Goal: Browse casually

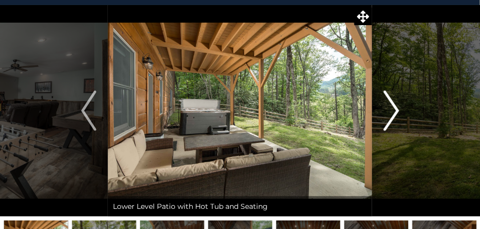
click at [398, 110] on img "Next" at bounding box center [391, 111] width 15 height 40
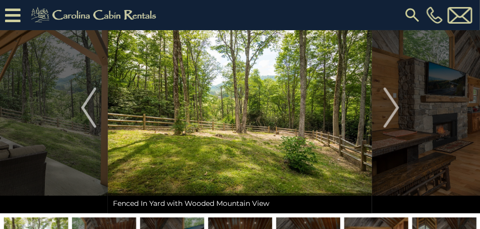
scroll to position [50, 0]
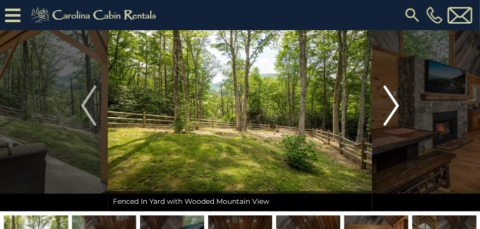
click at [395, 105] on img "Next" at bounding box center [391, 106] width 15 height 40
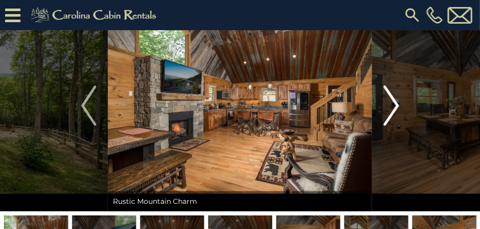
click at [395, 105] on img "Next" at bounding box center [391, 106] width 15 height 40
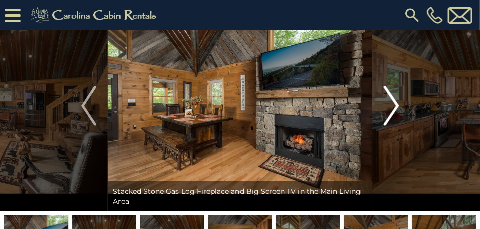
click at [395, 105] on img "Next" at bounding box center [391, 106] width 15 height 40
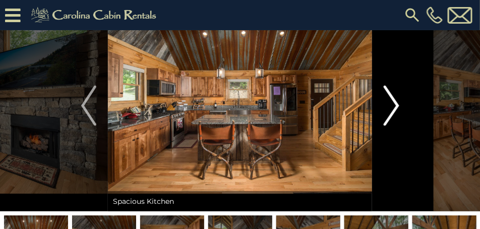
click at [395, 105] on img "Next" at bounding box center [391, 106] width 15 height 40
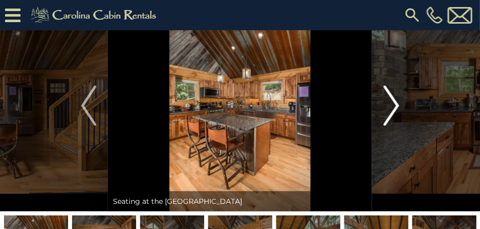
click at [395, 105] on img "Next" at bounding box center [391, 106] width 15 height 40
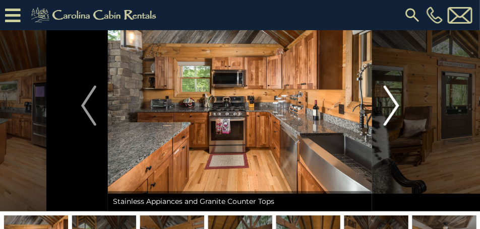
click at [395, 105] on img "Next" at bounding box center [391, 106] width 15 height 40
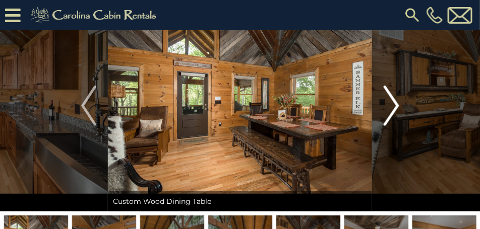
click at [395, 105] on img "Next" at bounding box center [391, 106] width 15 height 40
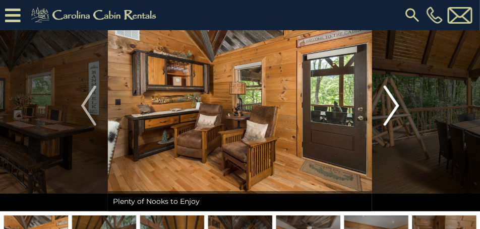
click at [395, 105] on img "Next" at bounding box center [391, 106] width 15 height 40
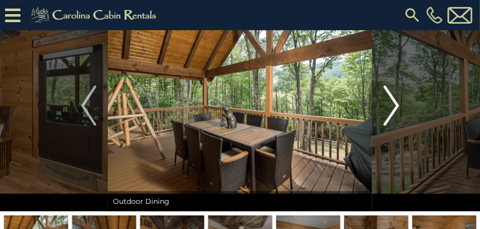
click at [395, 105] on img "Next" at bounding box center [391, 106] width 15 height 40
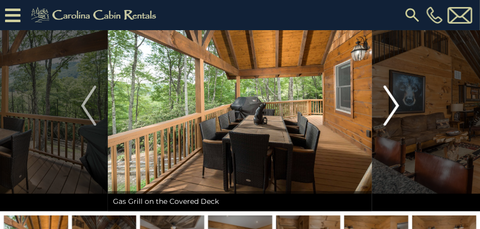
click at [395, 105] on img "Next" at bounding box center [391, 106] width 15 height 40
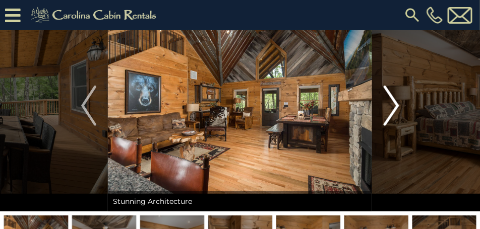
click at [395, 105] on img "Next" at bounding box center [391, 106] width 15 height 40
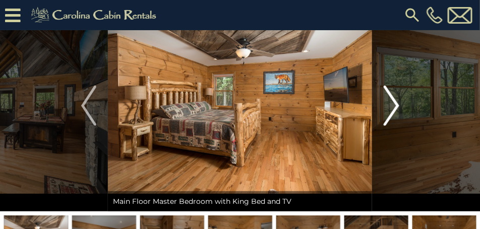
click at [395, 105] on img "Next" at bounding box center [391, 106] width 15 height 40
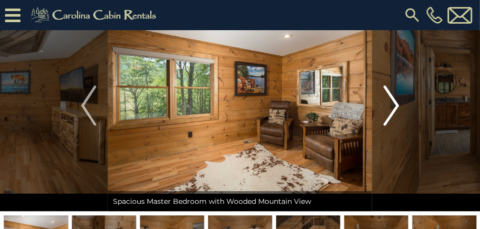
click at [395, 105] on img "Next" at bounding box center [391, 106] width 15 height 40
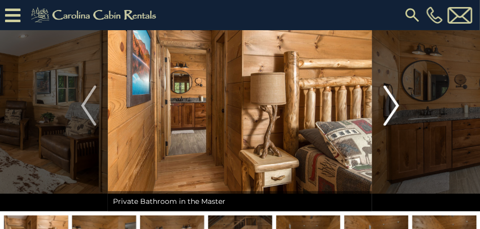
click at [395, 105] on img "Next" at bounding box center [391, 106] width 15 height 40
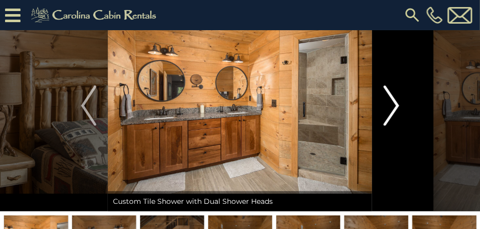
click at [395, 105] on img "Next" at bounding box center [391, 106] width 15 height 40
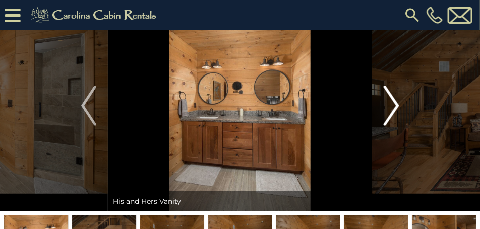
click at [395, 105] on img "Next" at bounding box center [391, 106] width 15 height 40
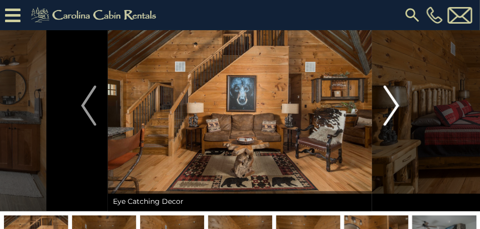
click at [395, 105] on img "Next" at bounding box center [391, 106] width 15 height 40
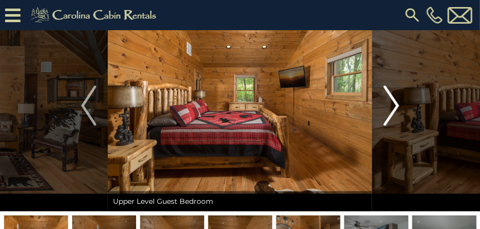
click at [395, 105] on img "Next" at bounding box center [391, 106] width 15 height 40
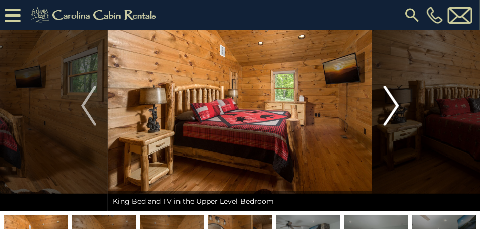
click at [395, 105] on img "Next" at bounding box center [391, 106] width 15 height 40
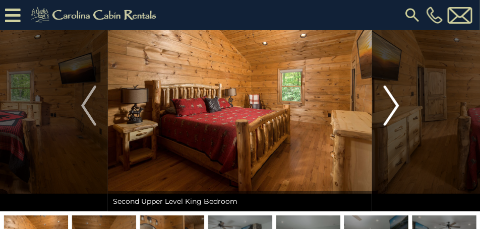
click at [395, 105] on img "Next" at bounding box center [391, 106] width 15 height 40
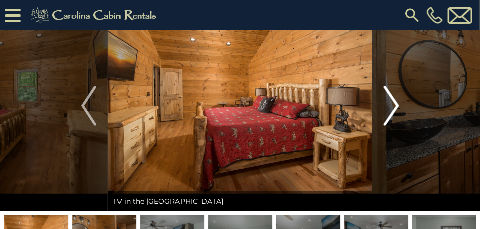
click at [395, 105] on img "Next" at bounding box center [391, 106] width 15 height 40
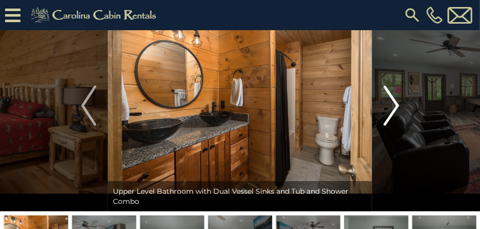
click at [395, 105] on img "Next" at bounding box center [391, 106] width 15 height 40
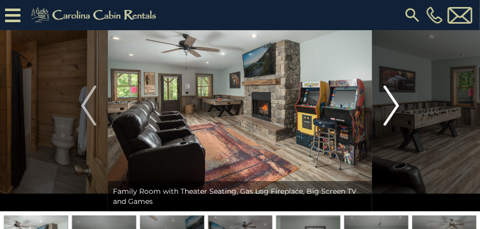
click at [395, 105] on img "Next" at bounding box center [391, 106] width 15 height 40
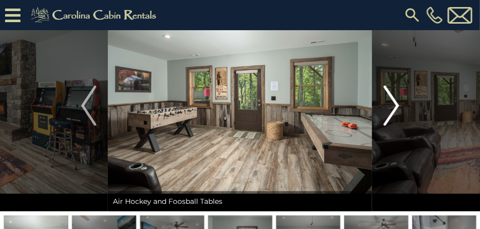
click at [395, 105] on img "Next" at bounding box center [391, 106] width 15 height 40
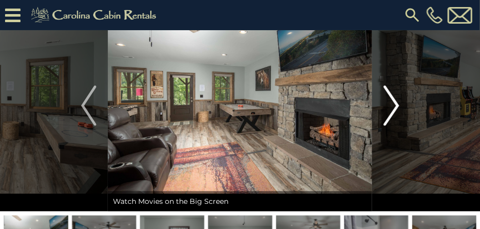
click at [395, 105] on img "Next" at bounding box center [391, 106] width 15 height 40
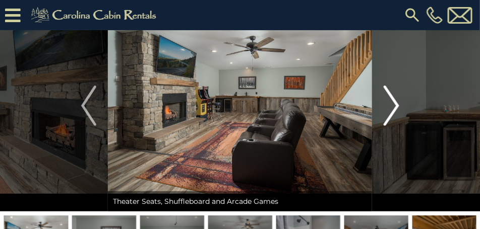
click at [395, 105] on img "Next" at bounding box center [391, 106] width 15 height 40
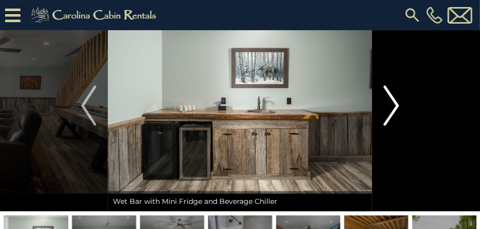
click at [395, 105] on img "Next" at bounding box center [391, 106] width 15 height 40
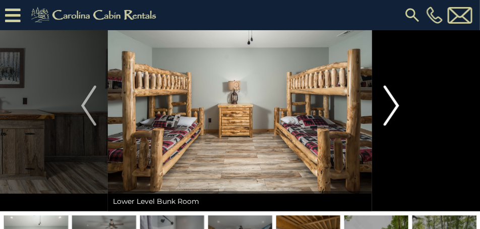
click at [395, 105] on img "Next" at bounding box center [391, 106] width 15 height 40
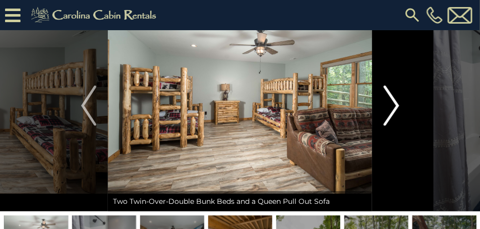
click at [395, 105] on img "Next" at bounding box center [391, 106] width 15 height 40
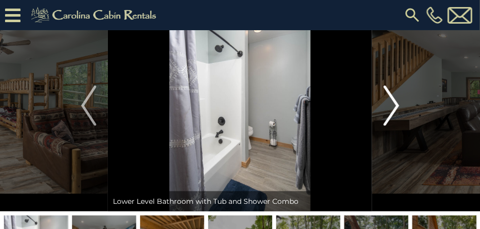
click at [395, 105] on img "Next" at bounding box center [391, 106] width 15 height 40
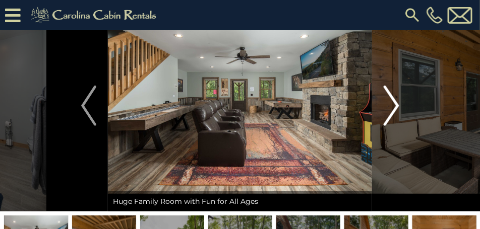
click at [395, 105] on img "Next" at bounding box center [391, 106] width 15 height 40
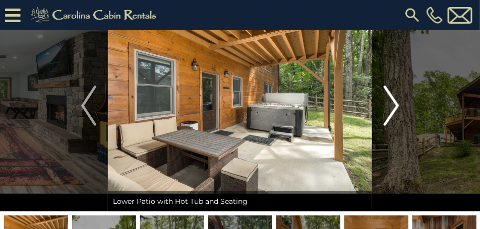
click at [395, 105] on img "Next" at bounding box center [391, 106] width 15 height 40
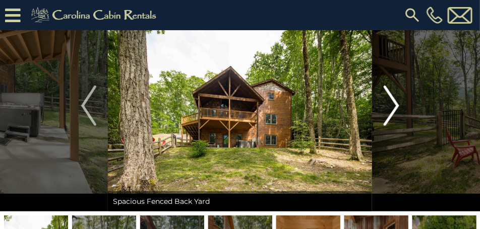
click at [395, 105] on img "Next" at bounding box center [391, 106] width 15 height 40
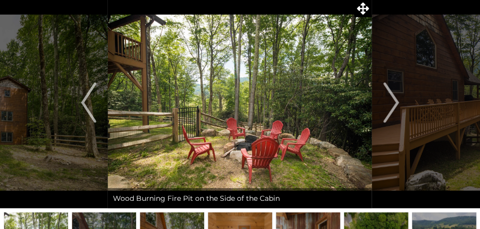
scroll to position [25, 0]
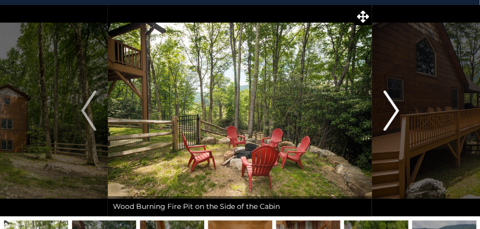
click at [396, 111] on img "Next" at bounding box center [391, 111] width 15 height 40
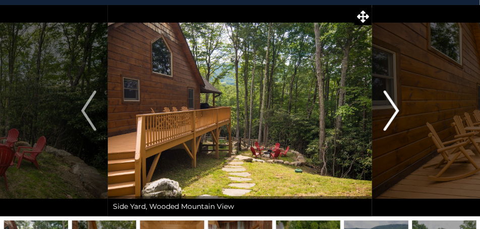
click at [396, 111] on img "Next" at bounding box center [391, 111] width 15 height 40
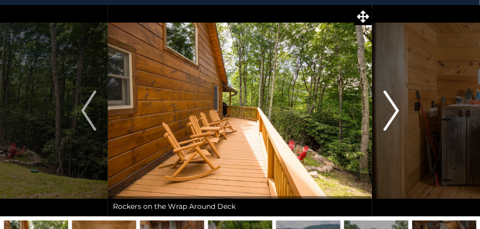
click at [396, 111] on img "Next" at bounding box center [391, 111] width 15 height 40
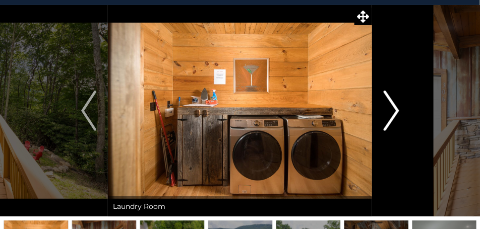
click at [396, 111] on img "Next" at bounding box center [391, 111] width 15 height 40
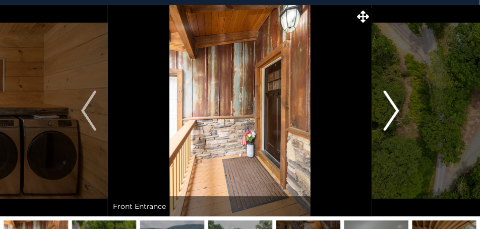
click at [396, 111] on img "Next" at bounding box center [391, 111] width 15 height 40
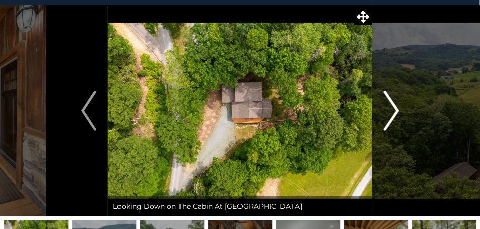
click at [396, 111] on img "Next" at bounding box center [391, 111] width 15 height 40
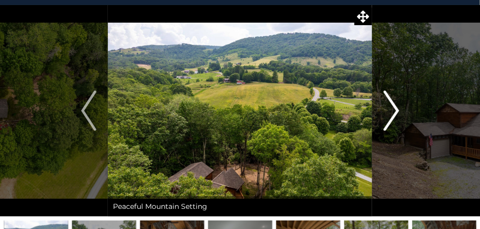
click at [396, 111] on img "Next" at bounding box center [391, 111] width 15 height 40
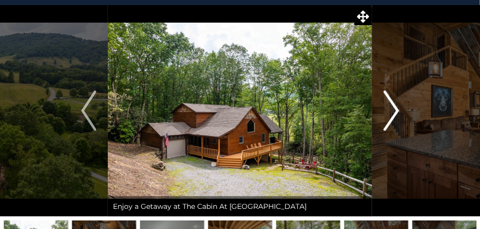
click at [396, 111] on img "Next" at bounding box center [391, 111] width 15 height 40
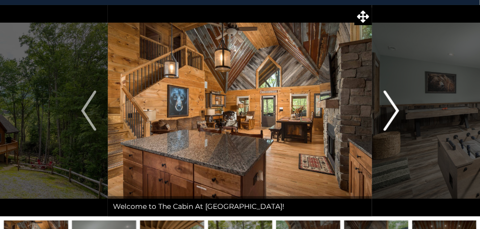
click at [396, 111] on img "Next" at bounding box center [391, 111] width 15 height 40
